Goal: Information Seeking & Learning: Check status

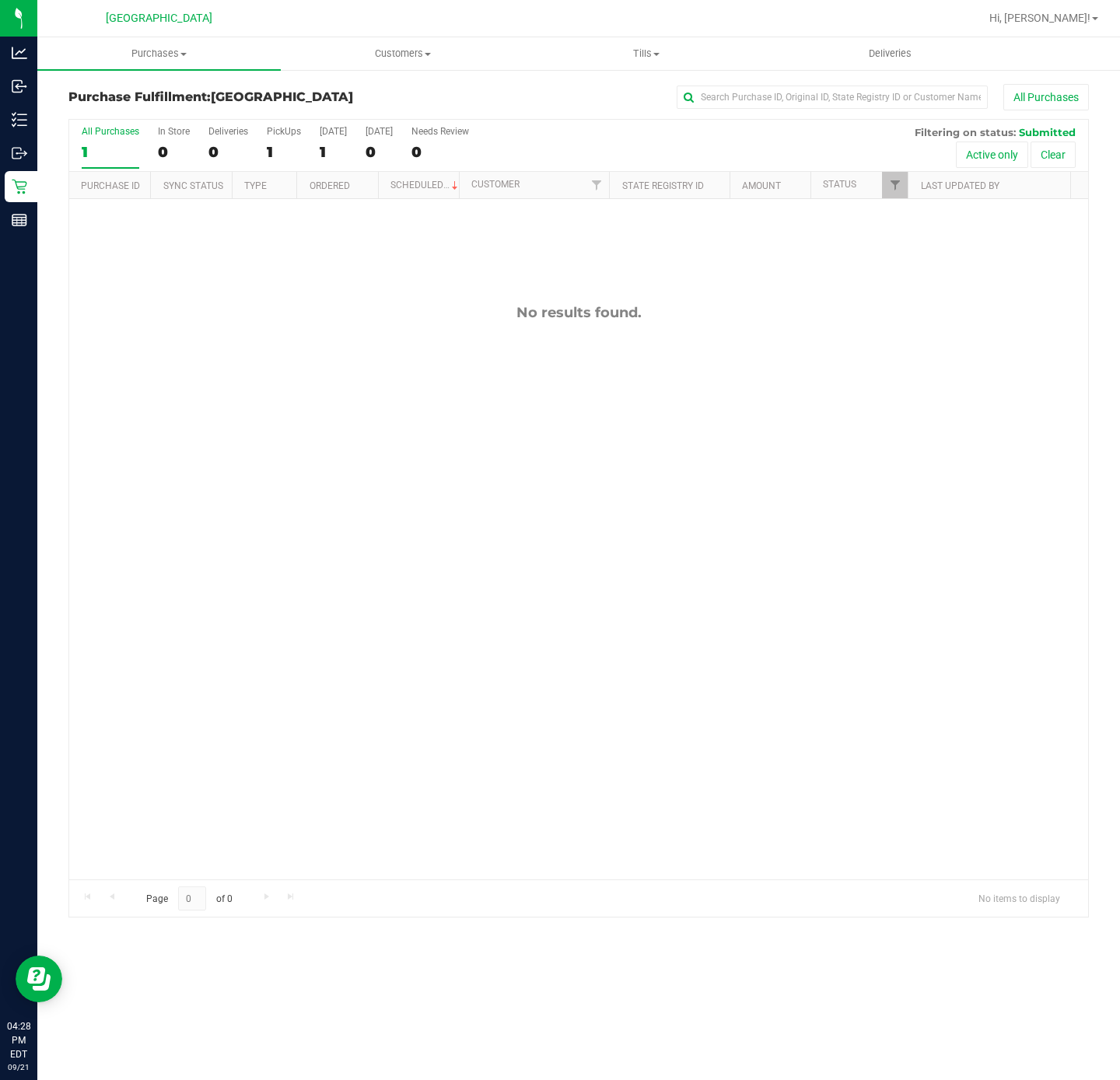
click at [160, 581] on div "No results found." at bounding box center [579, 592] width 1019 height 785
drag, startPoint x: 119, startPoint y: 7, endPoint x: 371, endPoint y: 222, distance: 331.3
click at [251, 567] on div "No results found." at bounding box center [579, 592] width 1019 height 785
click at [161, 57] on span "Purchases" at bounding box center [159, 53] width 243 height 14
click at [126, 120] on li "Fulfillment" at bounding box center [159, 112] width 243 height 19
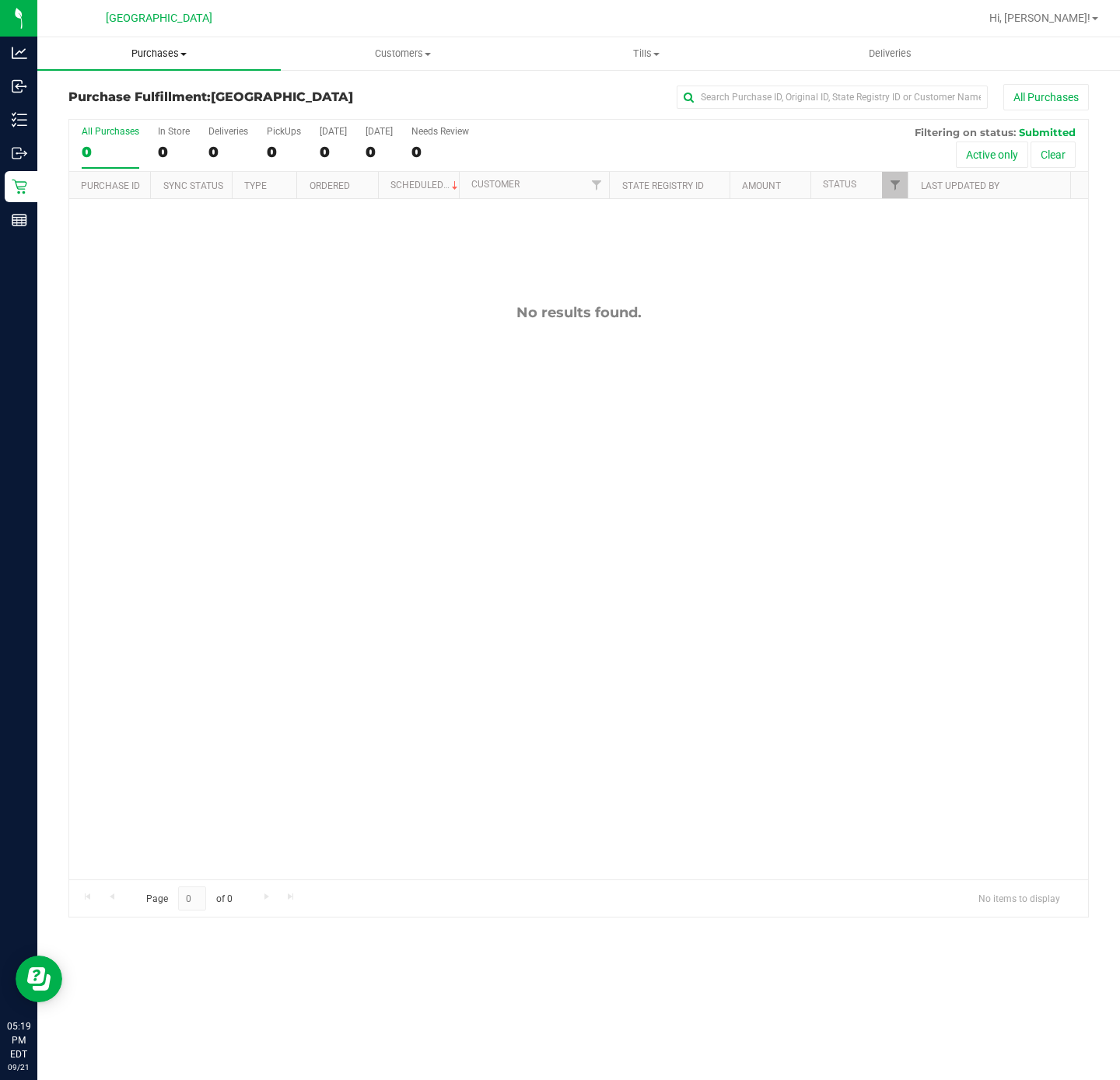
click at [168, 57] on span "Purchases" at bounding box center [159, 53] width 243 height 14
click at [160, 94] on span "Summary of purchases" at bounding box center [117, 94] width 160 height 13
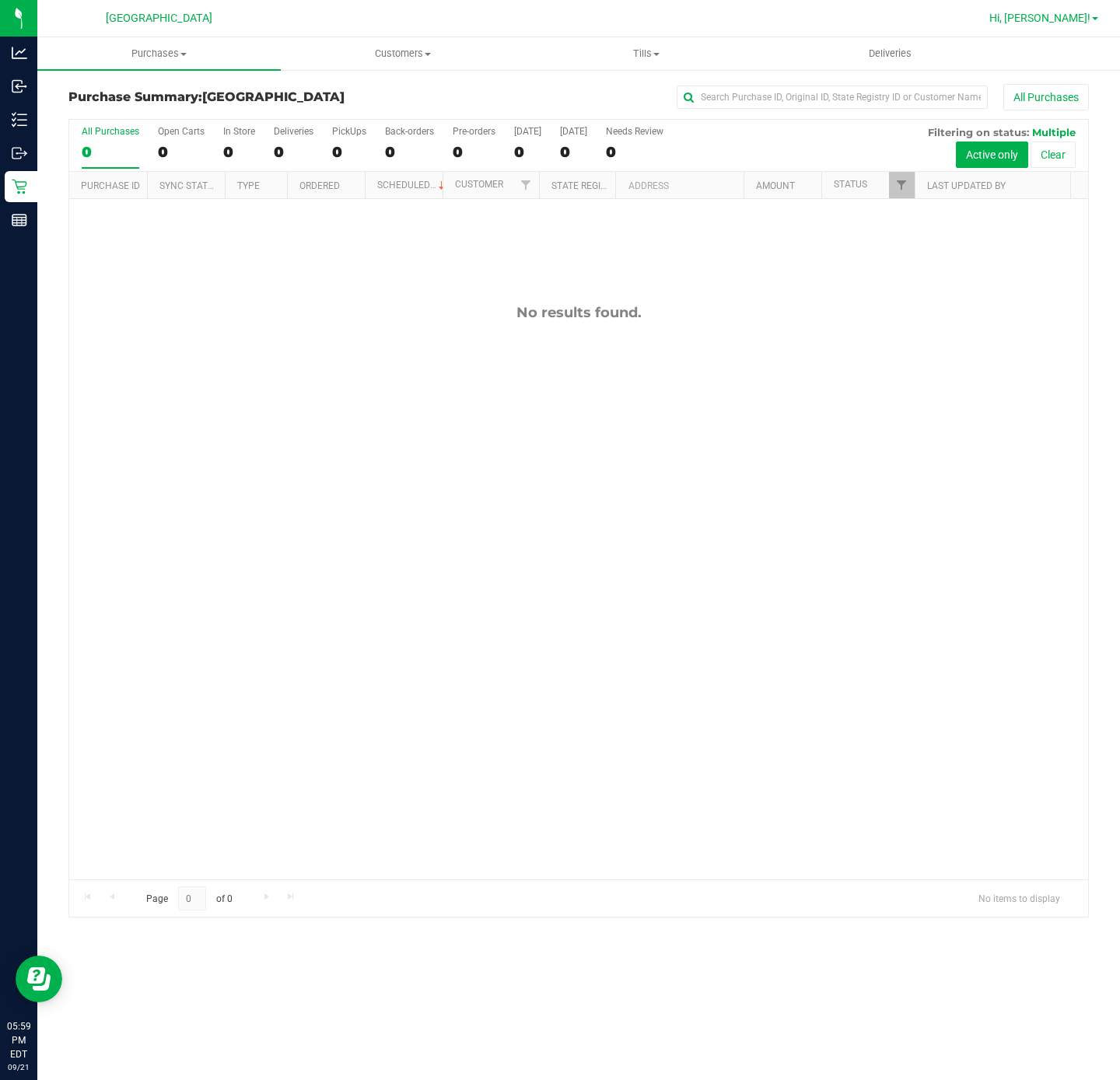
click at [1085, 16] on span "Hi, [PERSON_NAME]!" at bounding box center [1039, 17] width 101 height 12
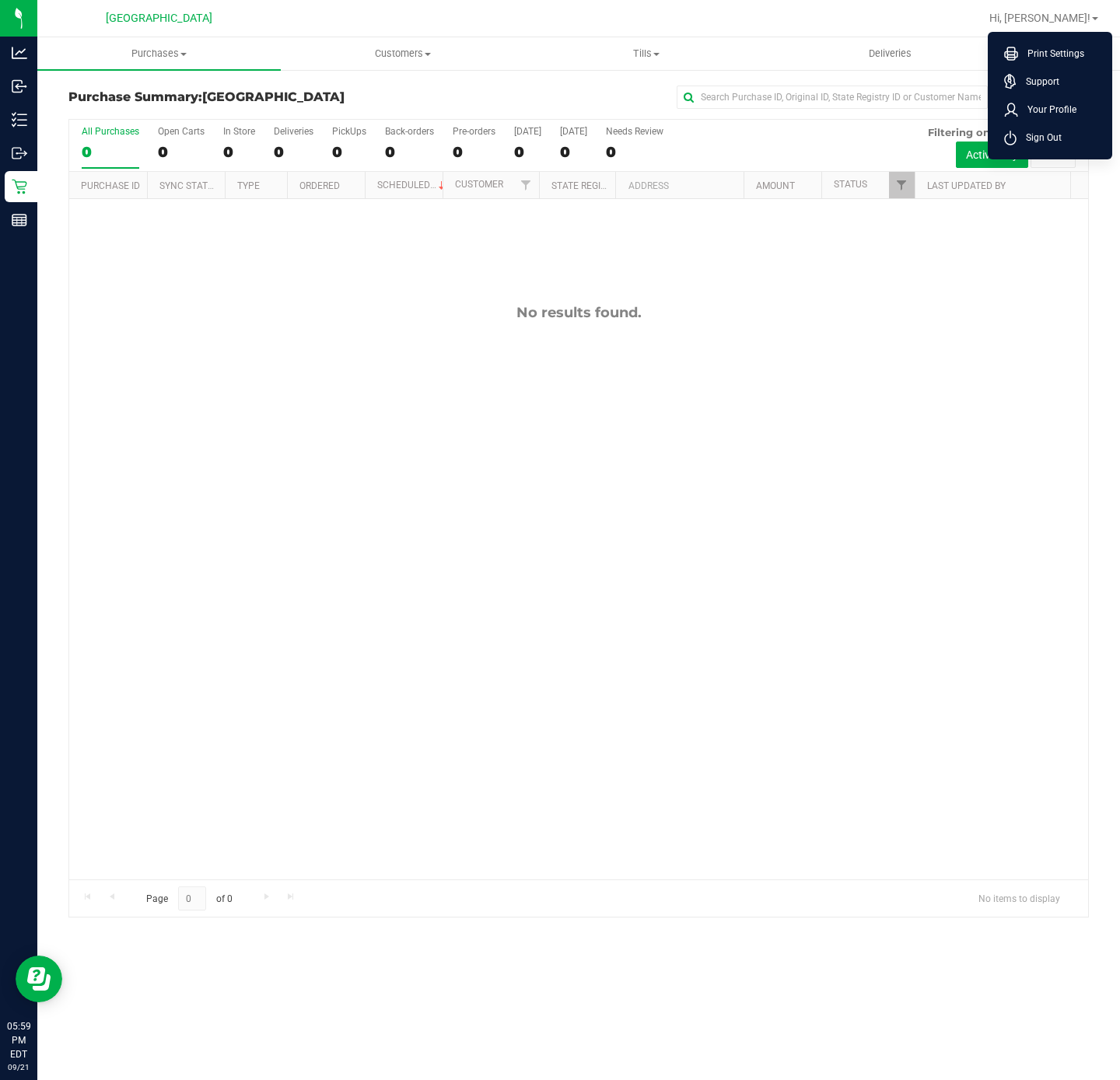
drag, startPoint x: 1048, startPoint y: 133, endPoint x: 1083, endPoint y: 49, distance: 91.0
click at [1045, 133] on span "Sign Out" at bounding box center [1039, 138] width 45 height 15
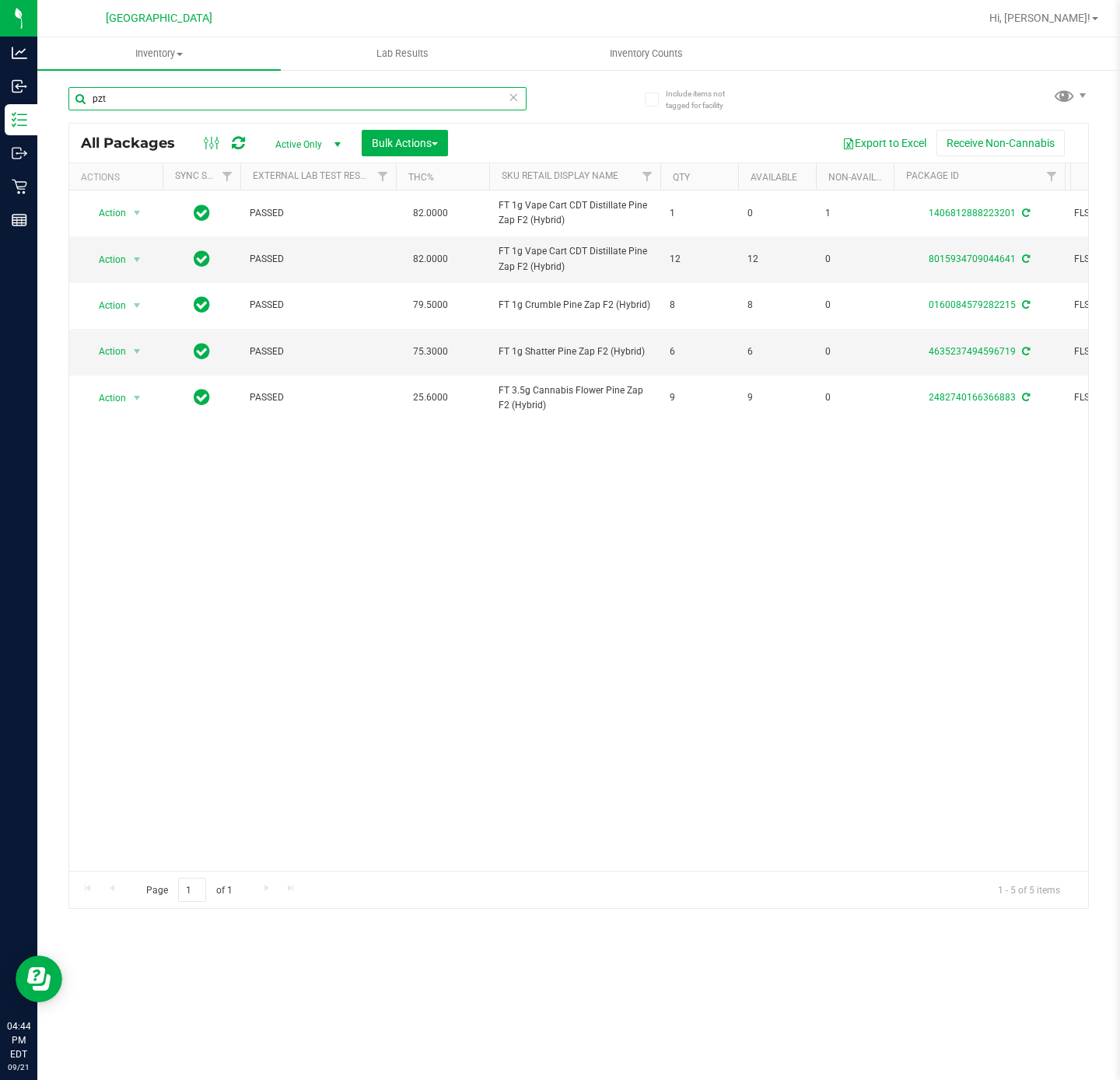
click at [213, 94] on input "pzt" at bounding box center [297, 98] width 458 height 24
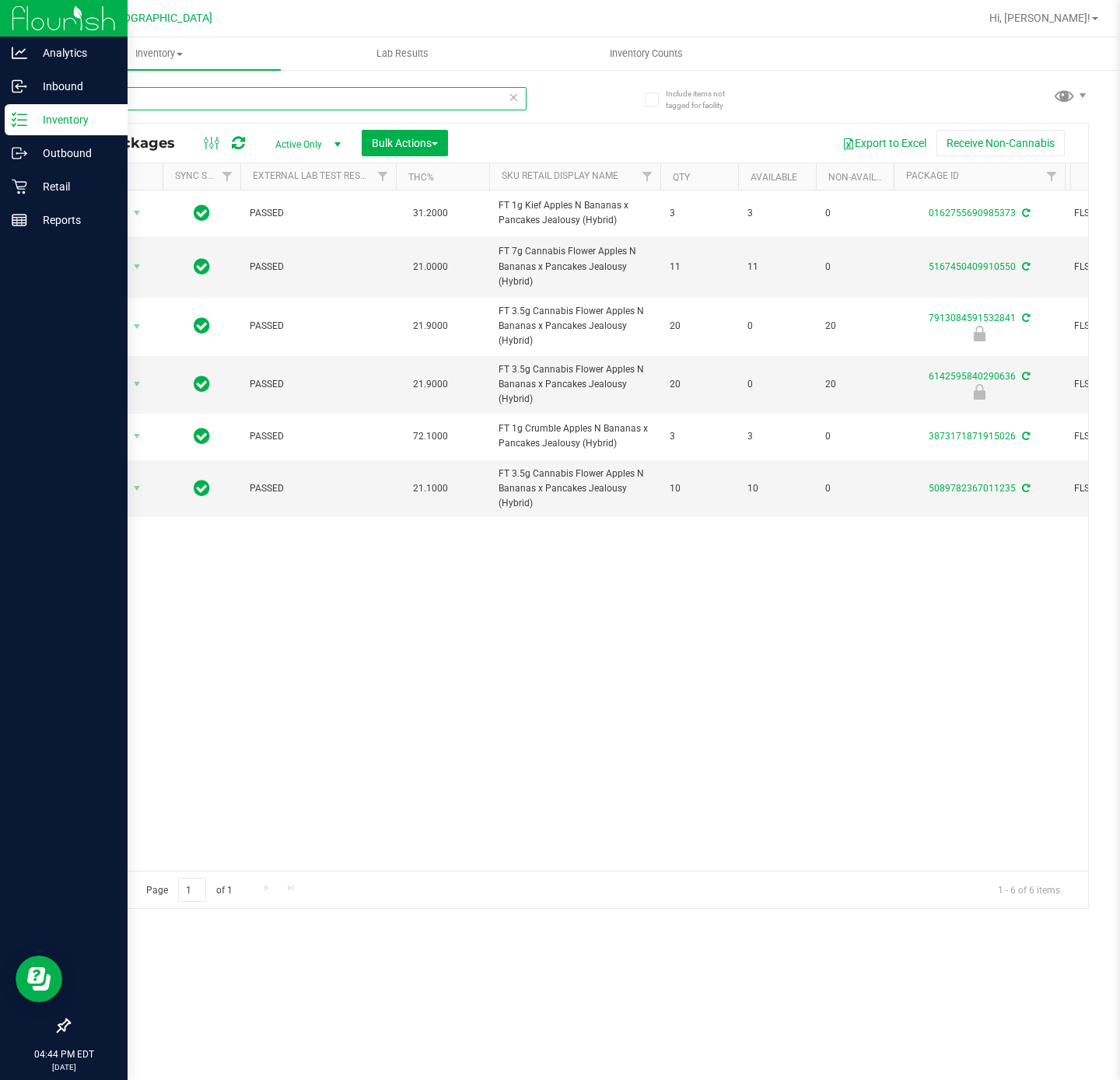
type input "abp"
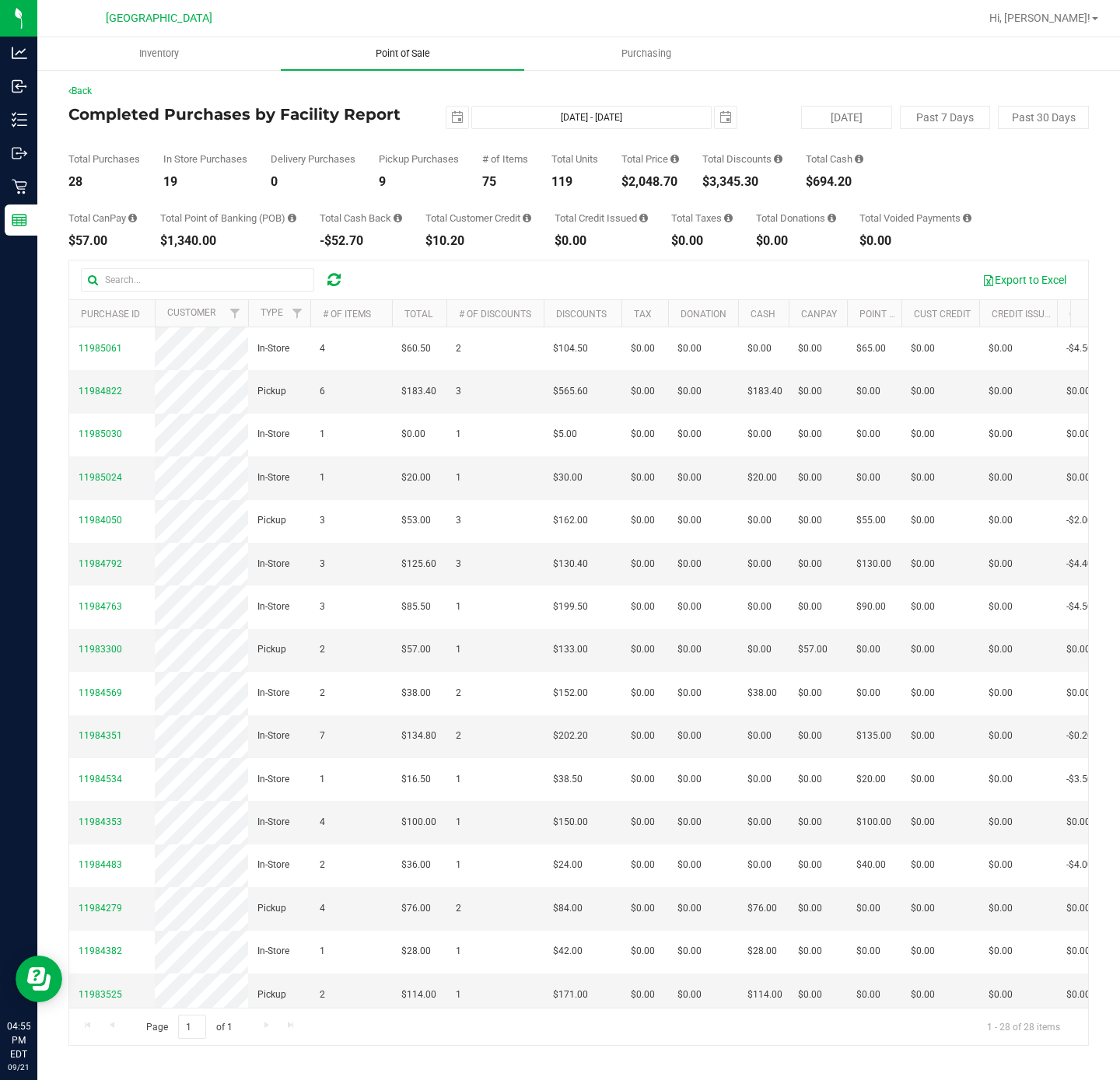
click at [415, 46] on span "Point of Sale" at bounding box center [403, 53] width 96 height 14
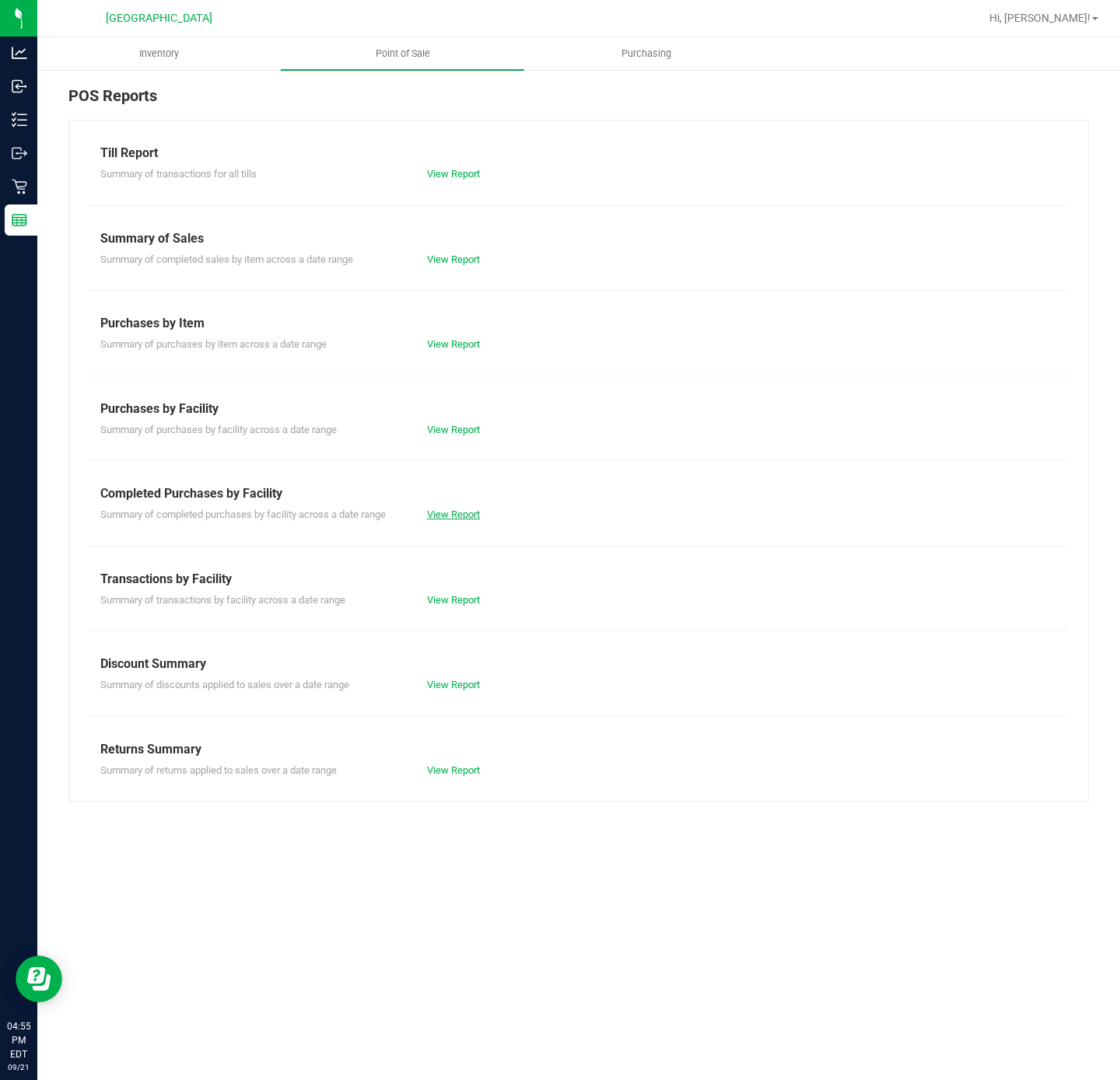
click at [466, 516] on link "View Report" at bounding box center [453, 514] width 53 height 11
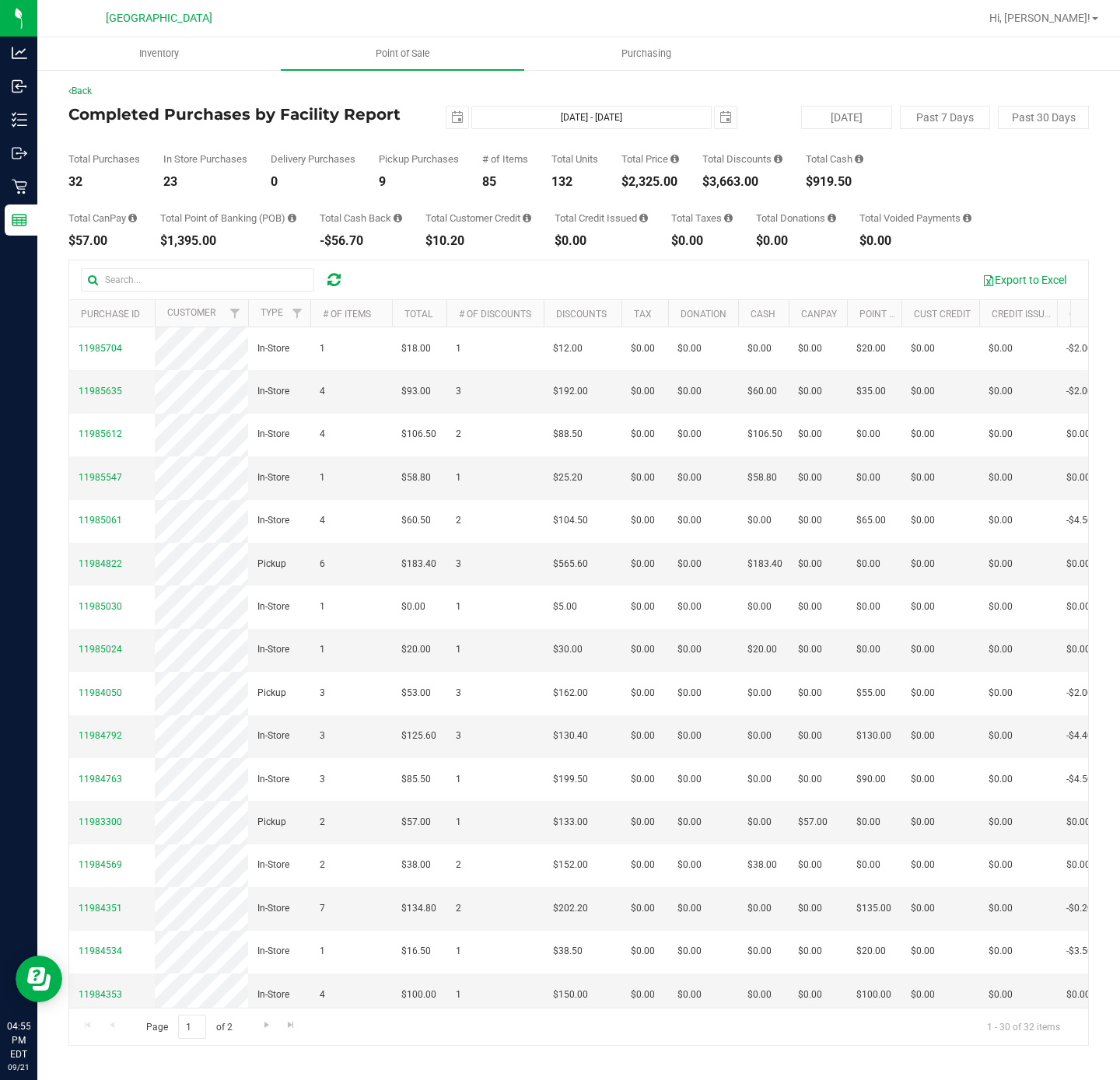
click at [654, 184] on div "$2,325.00" at bounding box center [650, 181] width 58 height 12
copy div "2,325.00"
click at [387, 55] on span "Point of Sale" at bounding box center [403, 53] width 96 height 14
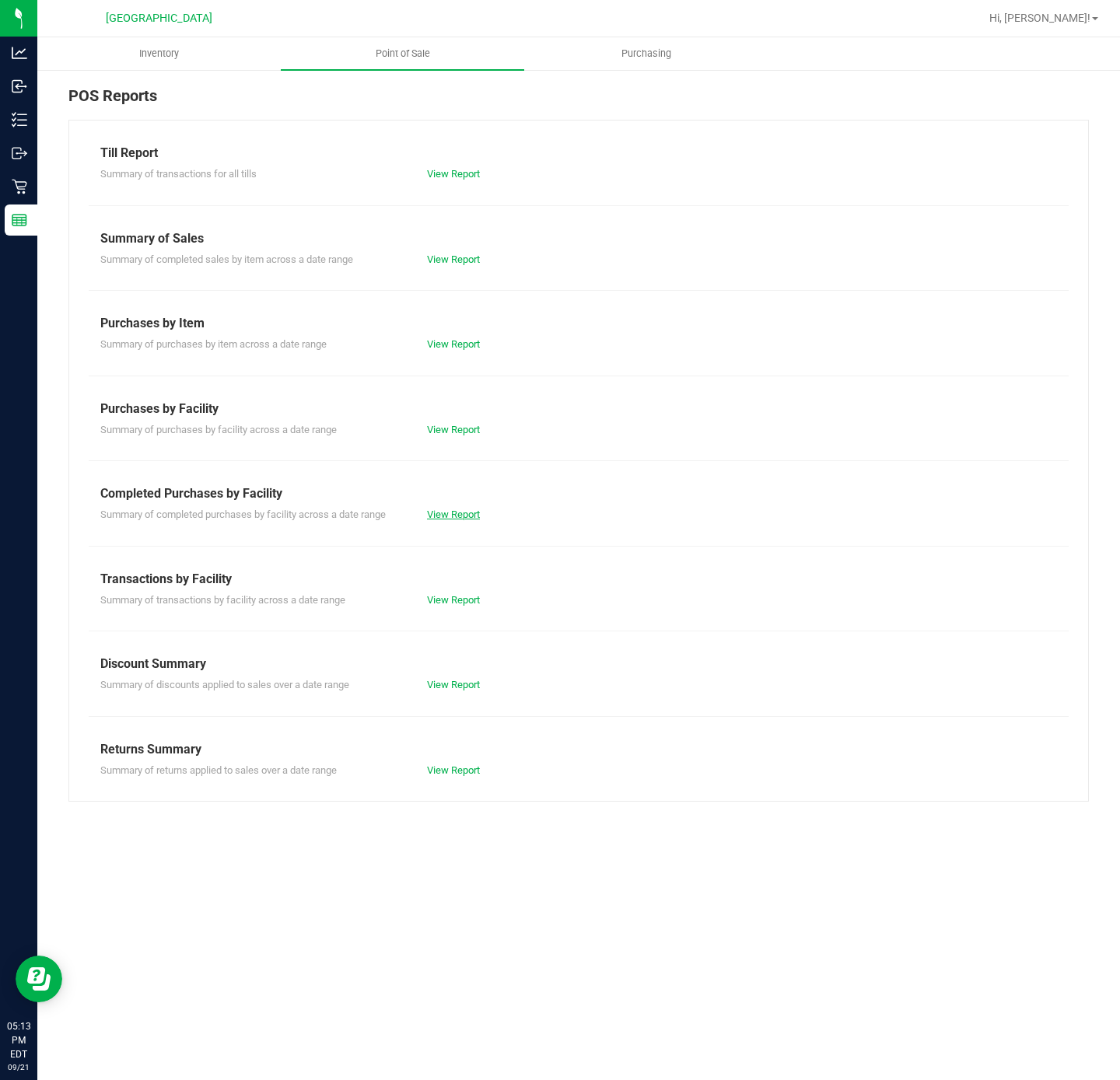
click at [461, 520] on link "View Report" at bounding box center [453, 514] width 53 height 11
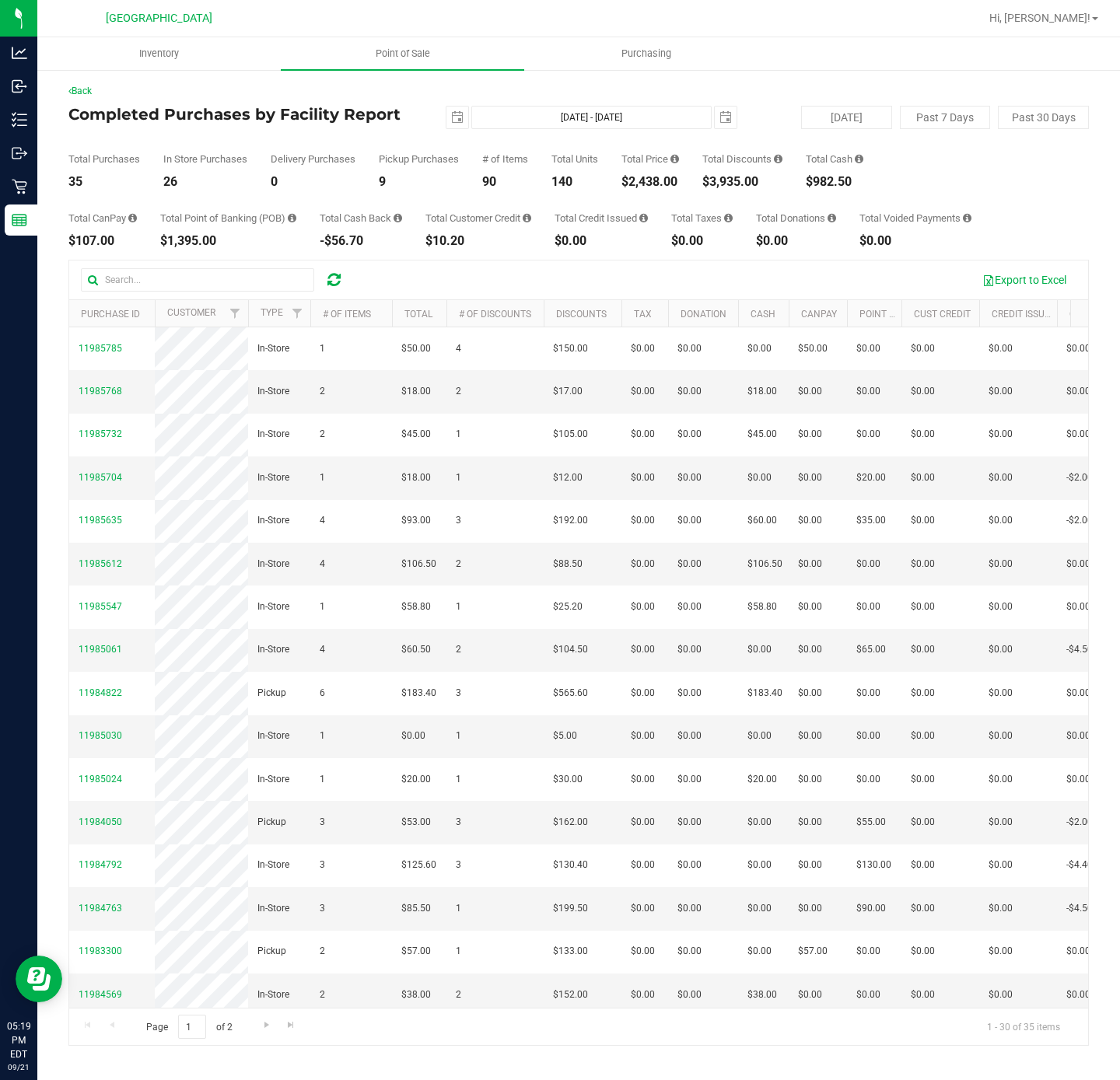
click at [336, 201] on div "Total CanPay $107.00 Total Point of Banking (POB) $1,395.00 Total Cash Back -$5…" at bounding box center [579, 217] width 1021 height 59
click at [409, 184] on div "9" at bounding box center [418, 181] width 80 height 12
click at [409, 46] on span "Point of Sale" at bounding box center [403, 53] width 96 height 14
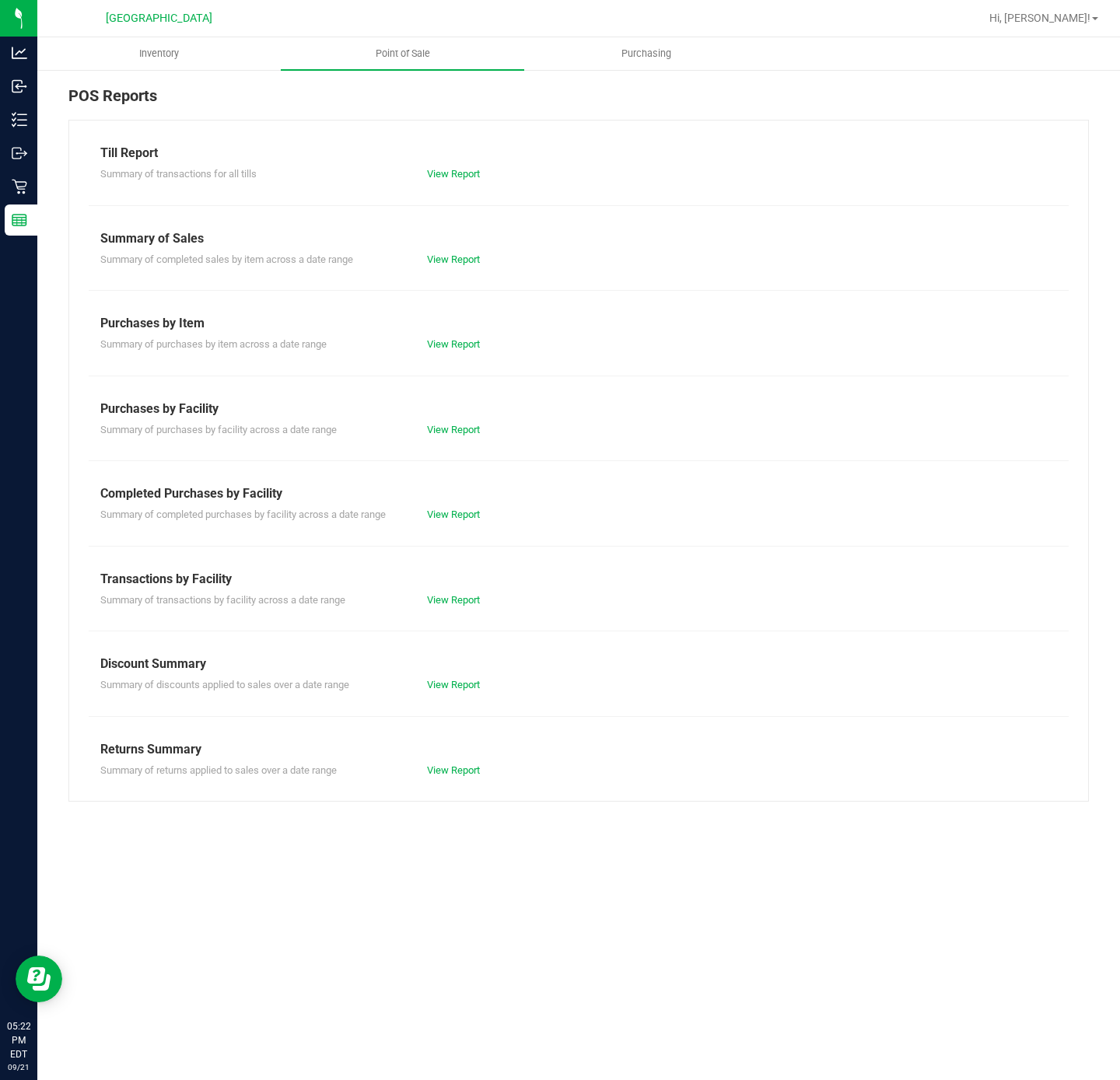
click at [439, 267] on div "View Report" at bounding box center [578, 260] width 326 height 15
click at [441, 264] on link "View Report" at bounding box center [453, 259] width 53 height 11
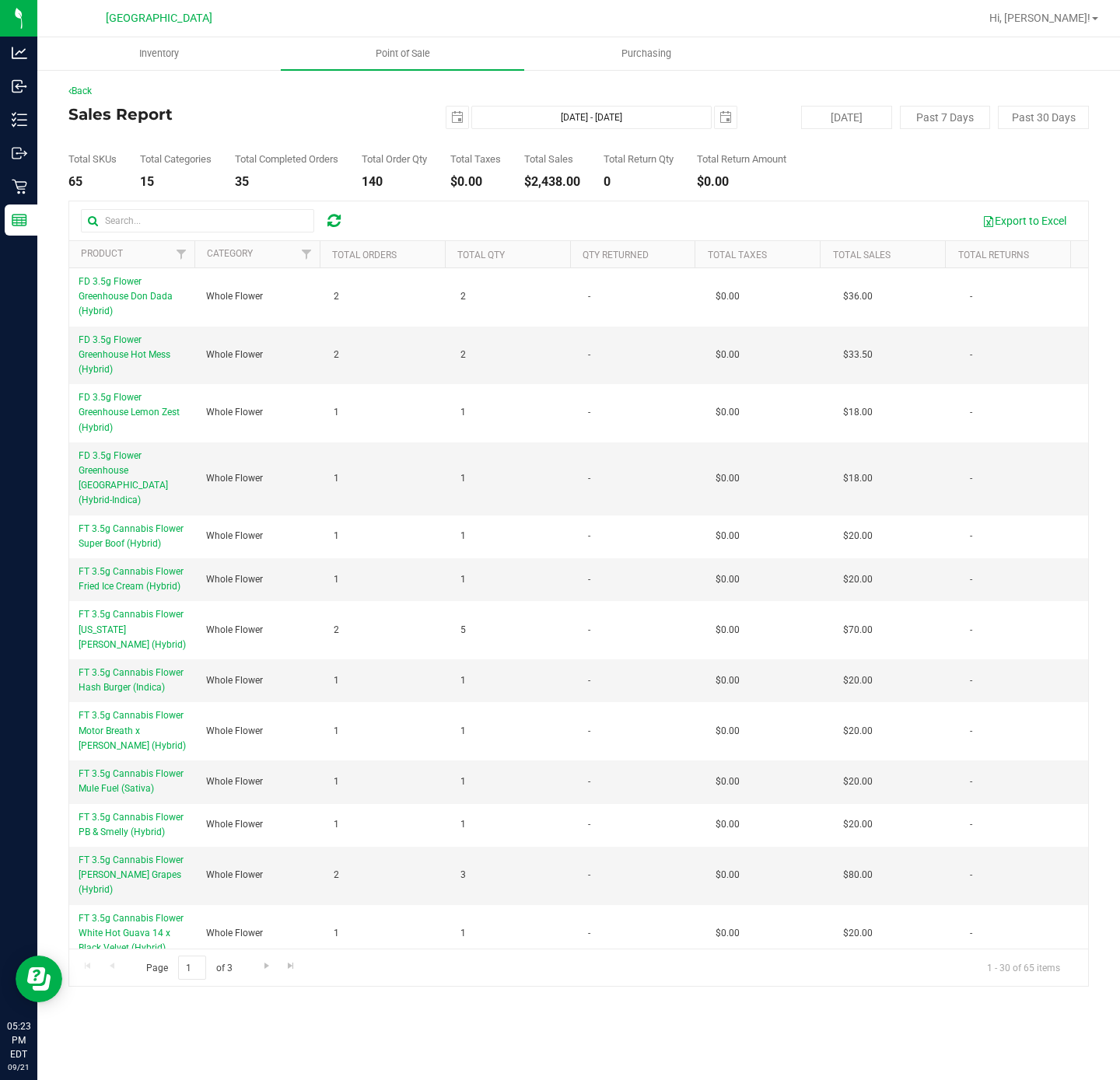
click at [540, 259] on th "Total Qty" at bounding box center [508, 254] width 125 height 27
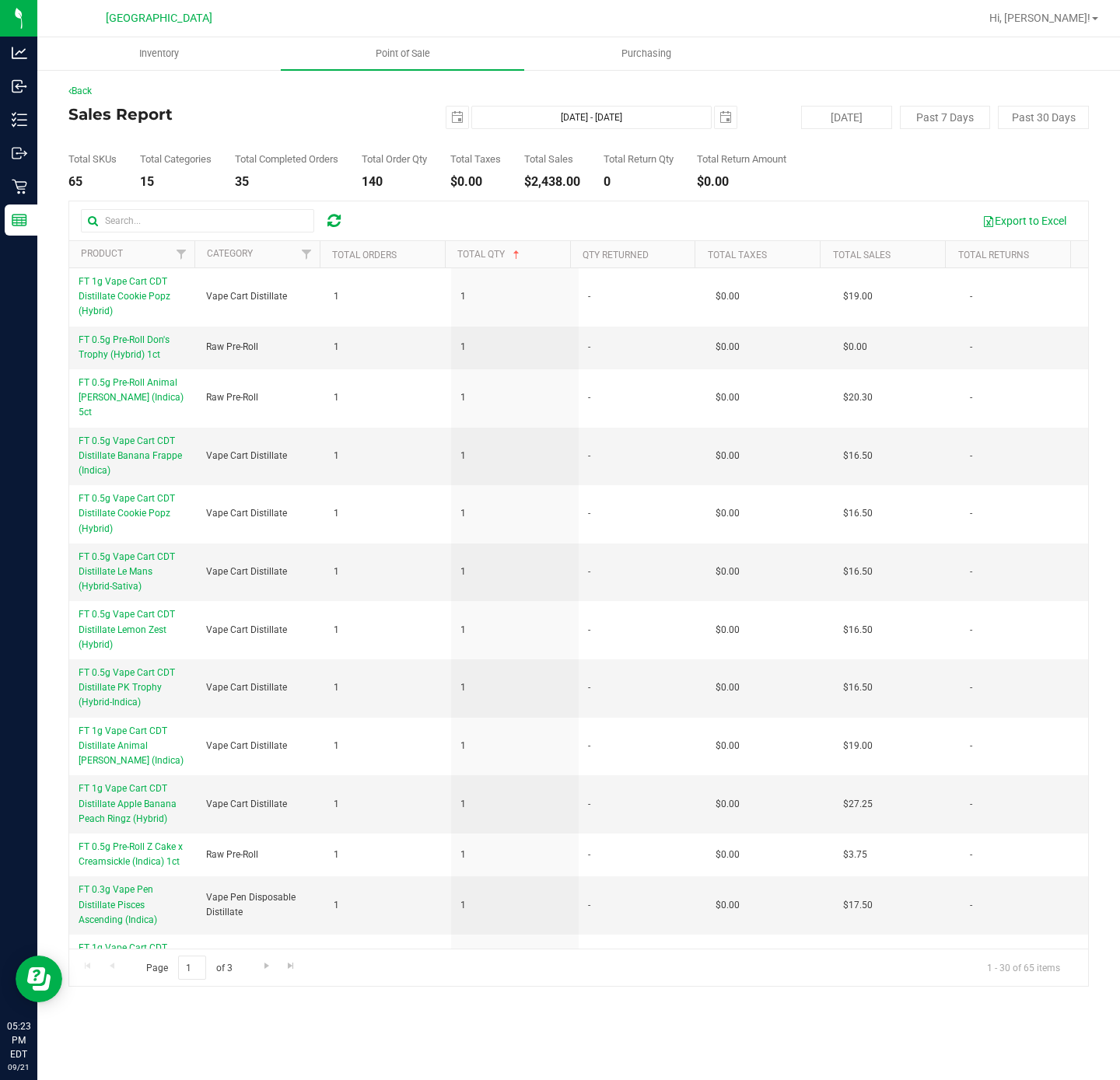
click at [542, 260] on th "Total Qty" at bounding box center [508, 254] width 125 height 27
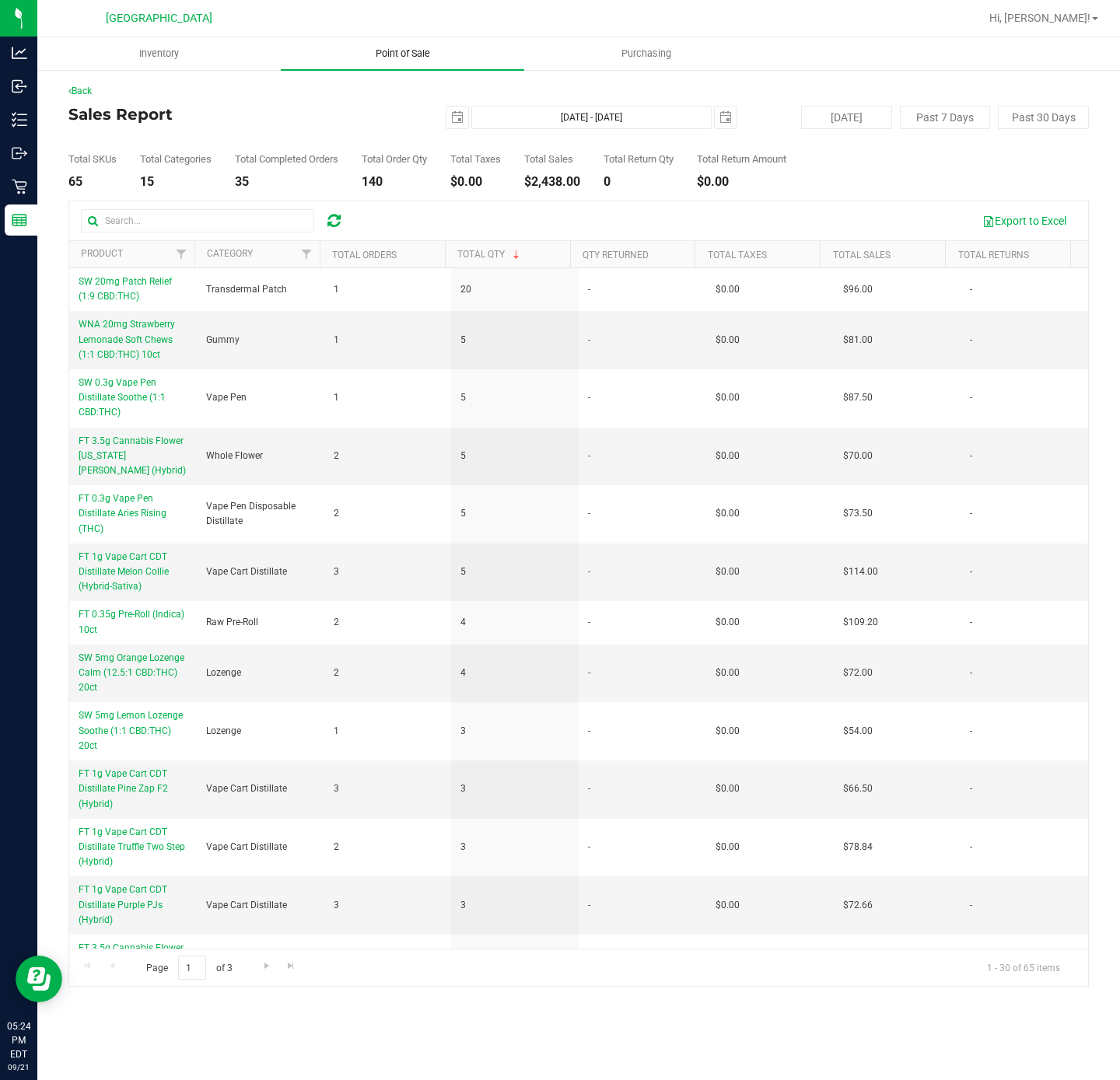
click at [413, 38] on uib-tab-heading "Point of Sale" at bounding box center [402, 54] width 243 height 33
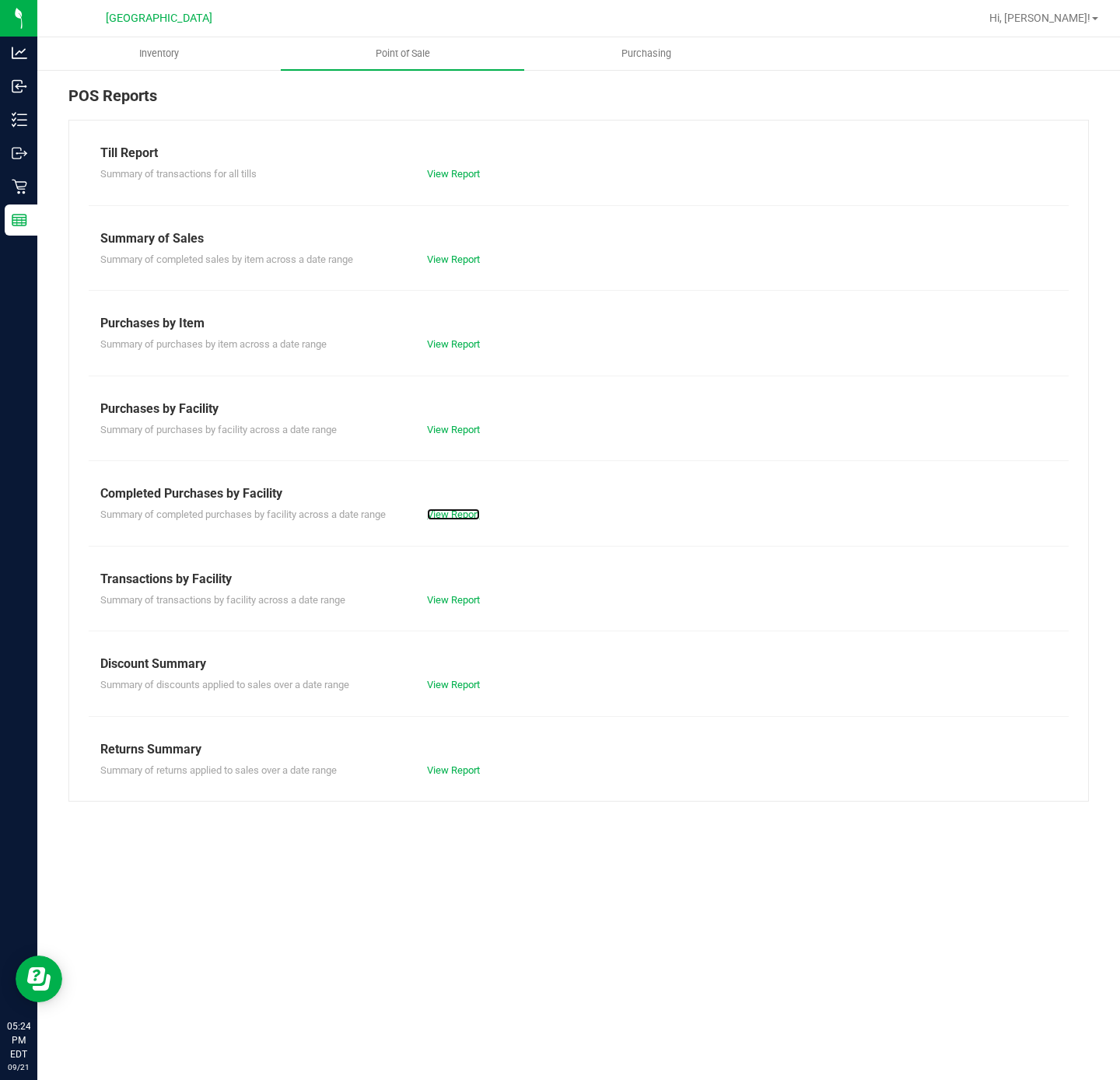
drag, startPoint x: 451, startPoint y: 518, endPoint x: 488, endPoint y: 533, distance: 39.9
click at [450, 518] on link "View Report" at bounding box center [453, 514] width 53 height 11
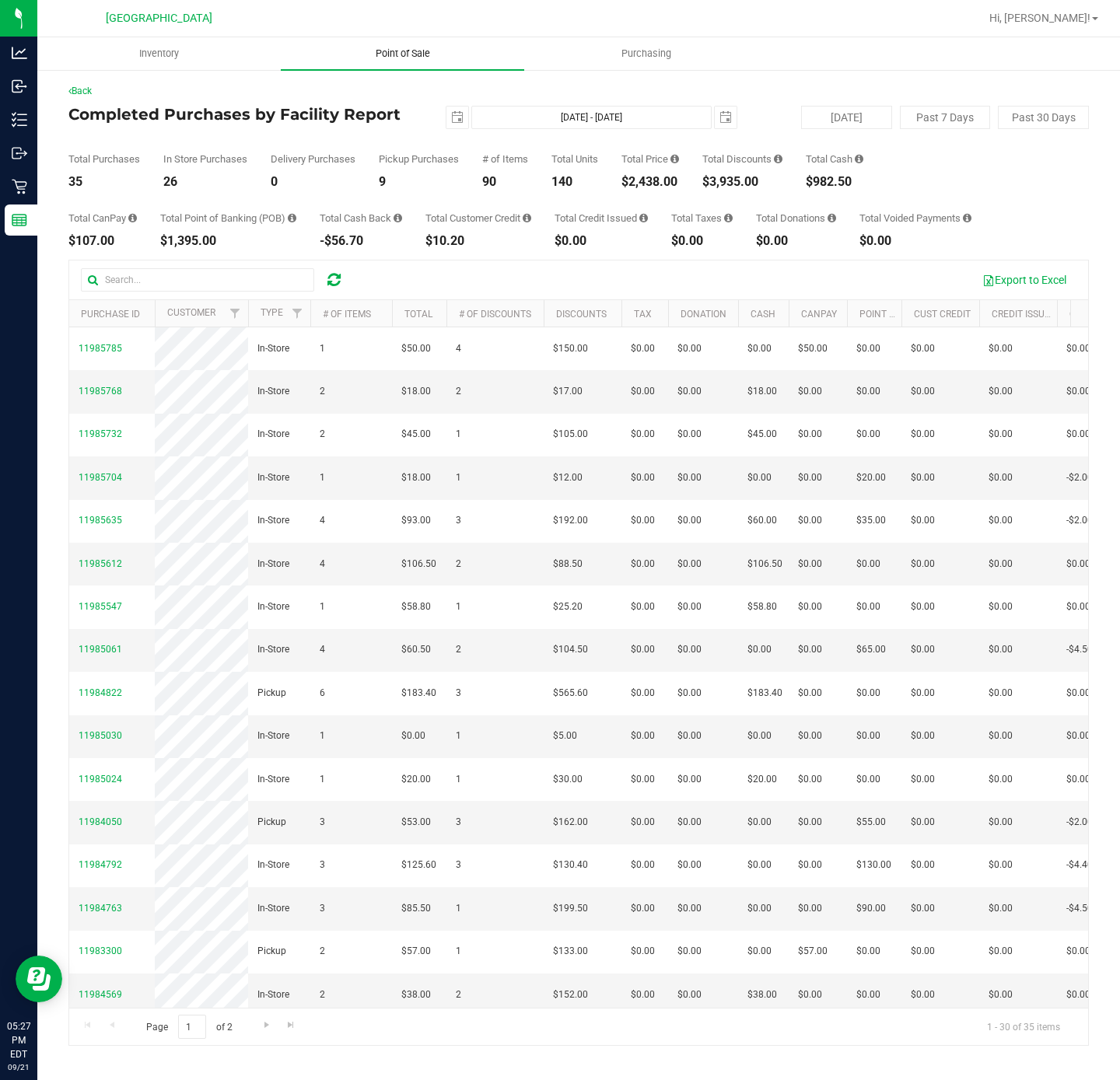
click at [410, 61] on uib-tab-heading "Point of Sale" at bounding box center [402, 54] width 243 height 33
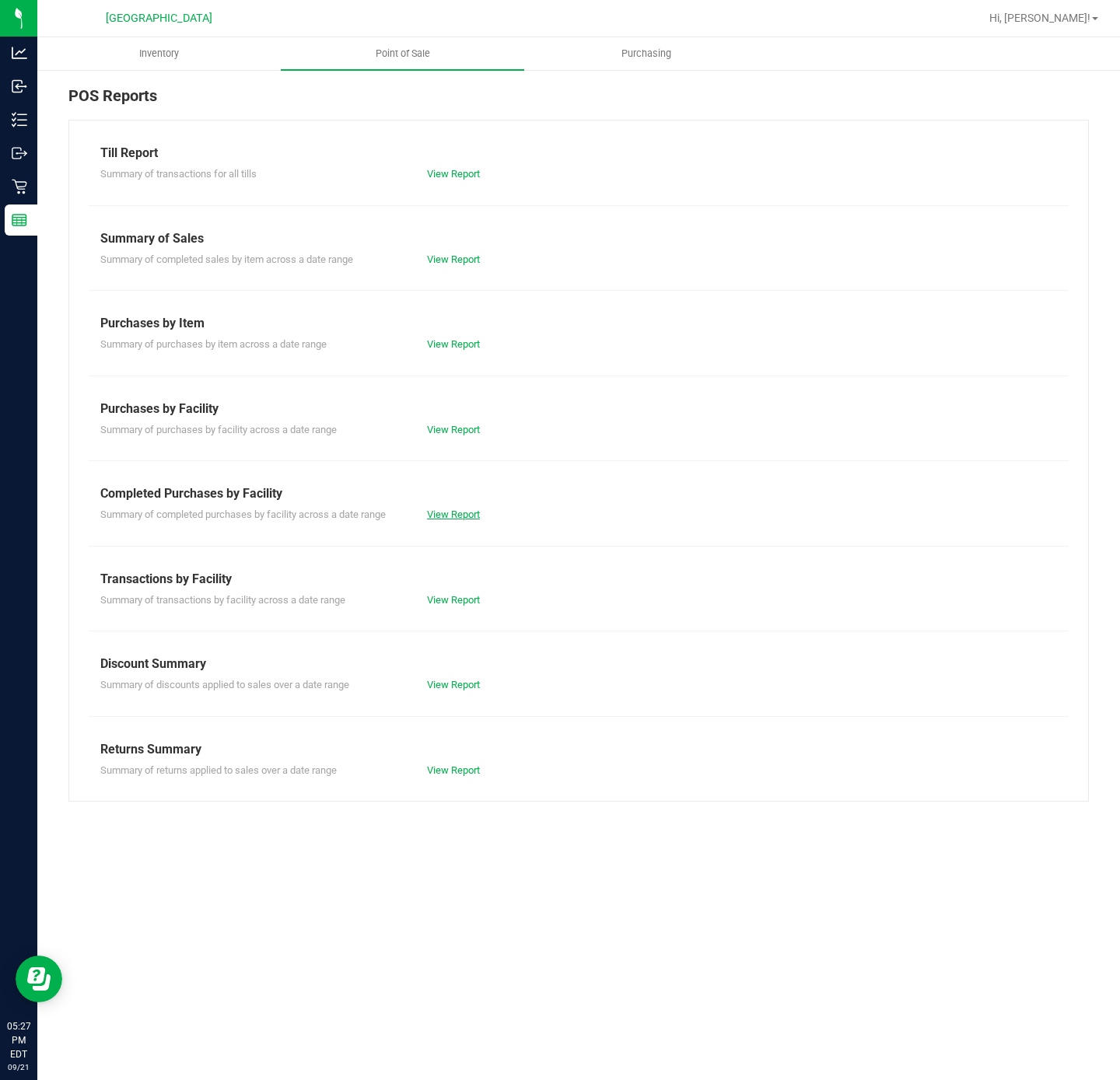
click at [461, 518] on link "View Report" at bounding box center [453, 514] width 53 height 11
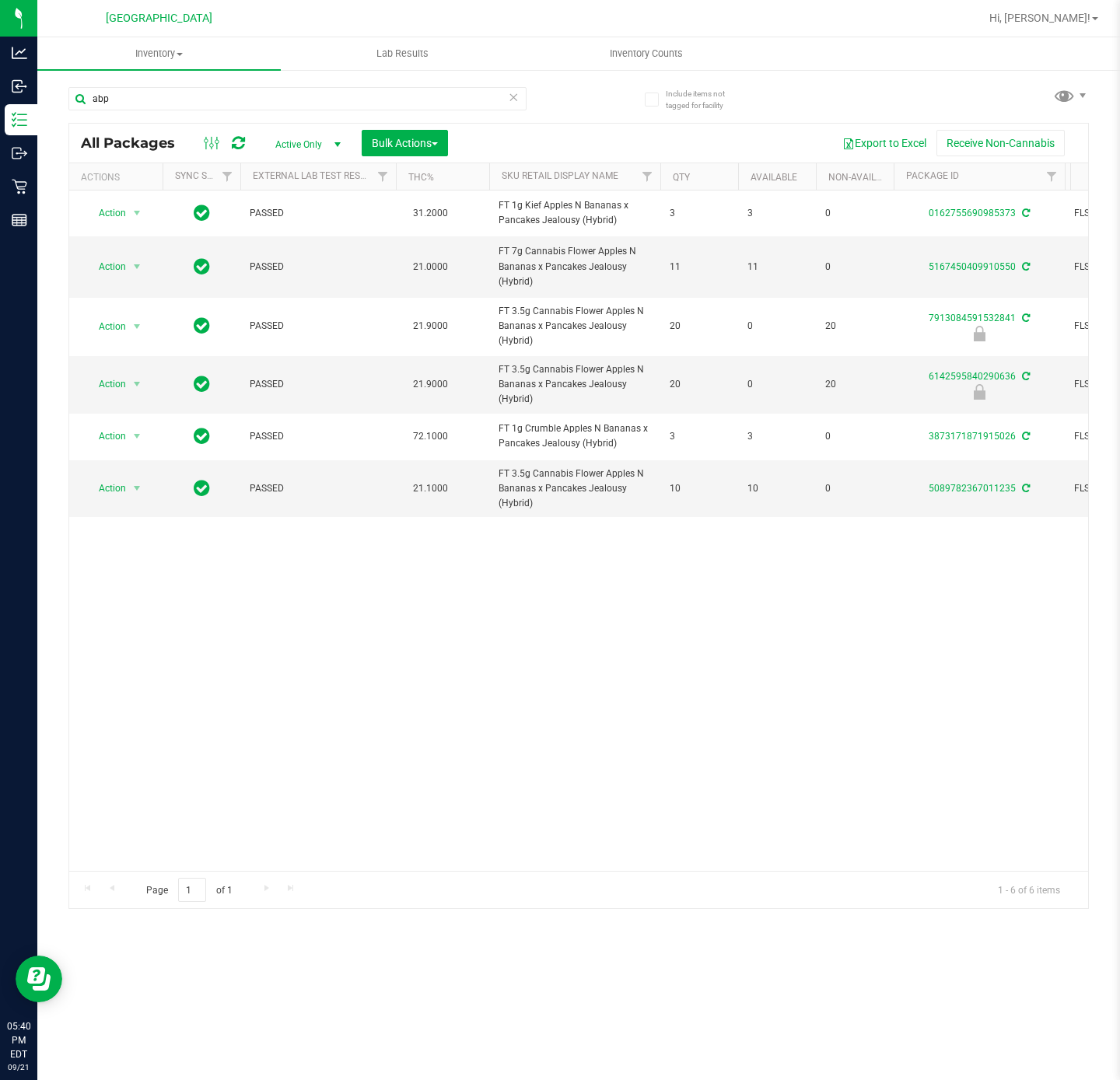
click at [248, 90] on input "abp" at bounding box center [297, 98] width 458 height 24
drag, startPoint x: 0, startPoint y: 0, endPoint x: 248, endPoint y: 90, distance: 263.8
click at [248, 90] on input "abp" at bounding box center [297, 98] width 458 height 24
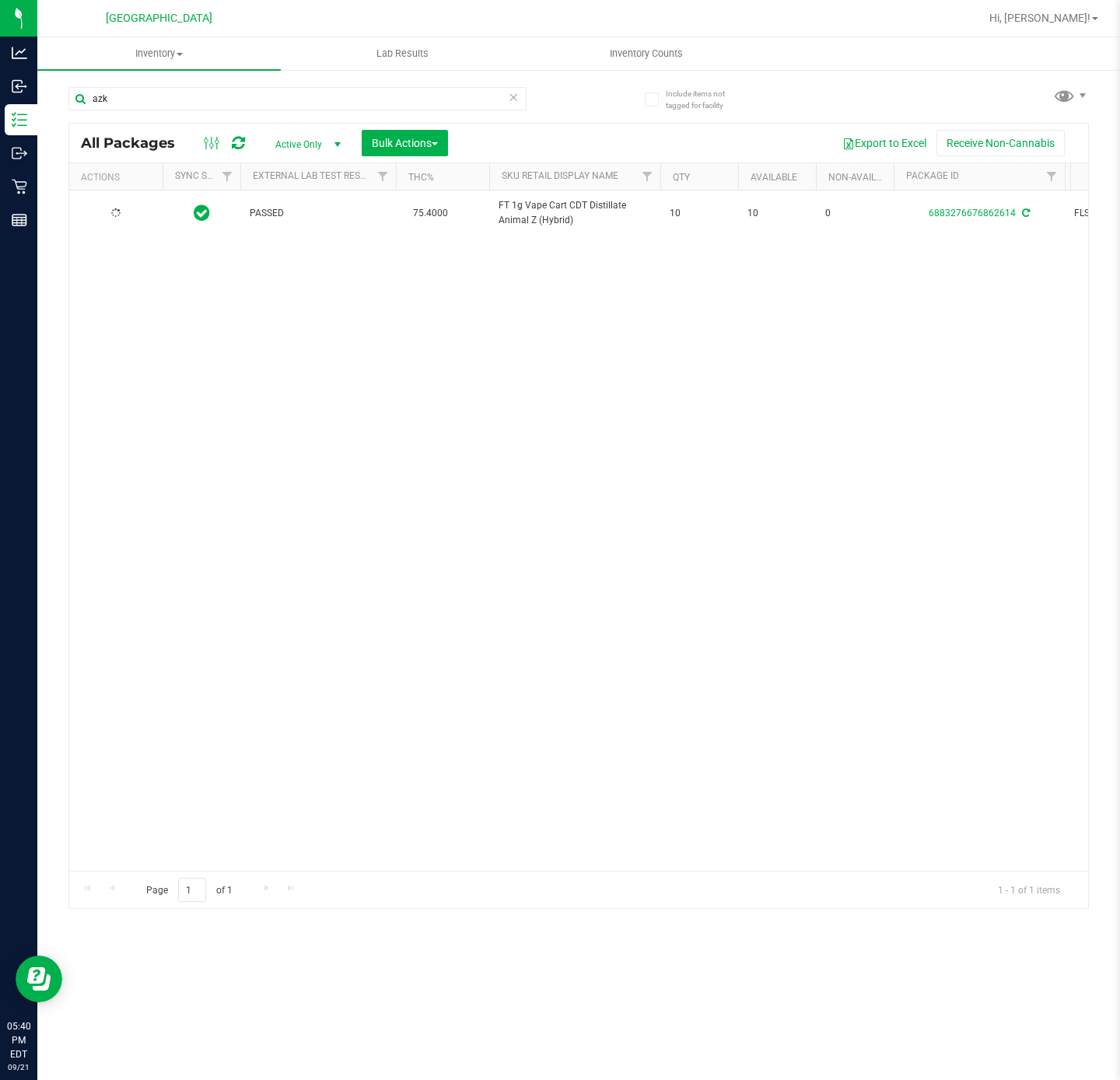
type input "azk"
click at [351, 369] on div "Action Action Adjust qty Create package Edit attributes Global inventory Locate…" at bounding box center [579, 531] width 1019 height 680
click at [387, 407] on div "Action Action Adjust qty Create package Edit attributes Global inventory Locate…" at bounding box center [579, 531] width 1019 height 680
